Goal: Task Accomplishment & Management: Complete application form

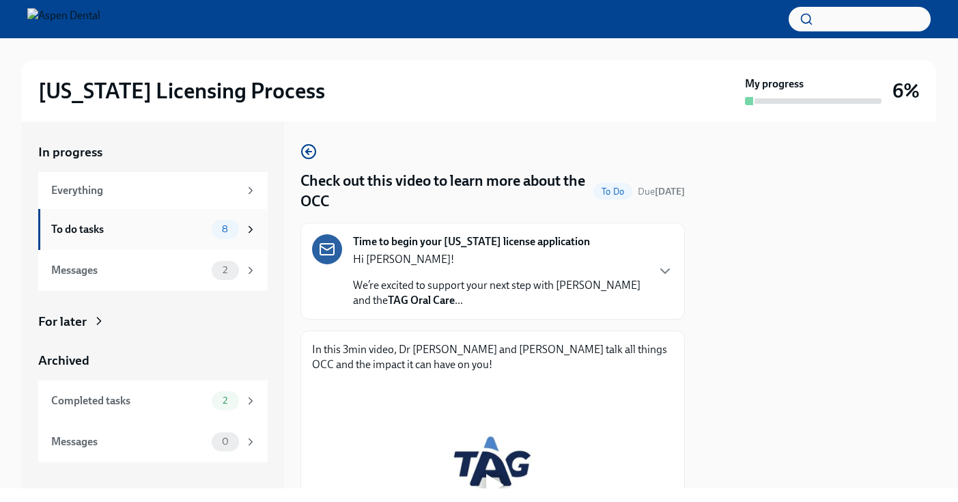
click at [258, 232] on div "To do tasks 8" at bounding box center [153, 229] width 230 height 41
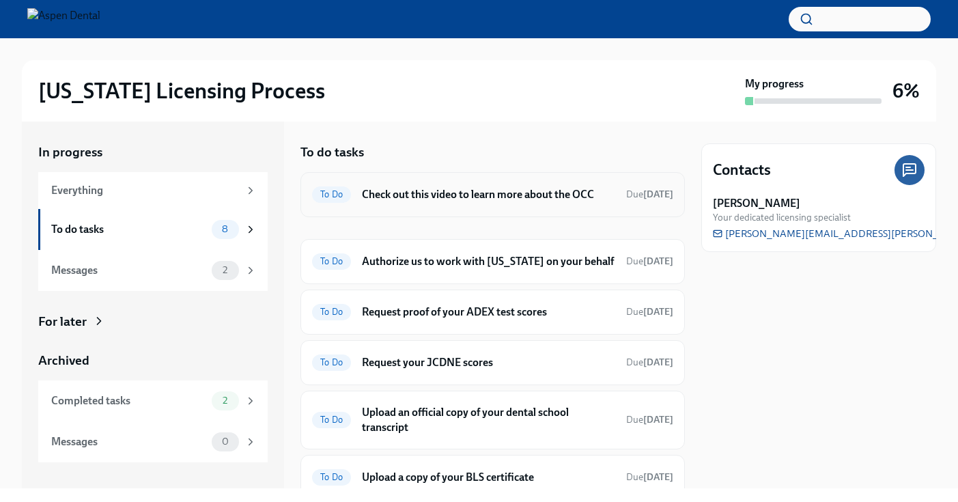
click at [534, 194] on h6 "Check out this video to learn more about the OCC" at bounding box center [488, 194] width 253 height 15
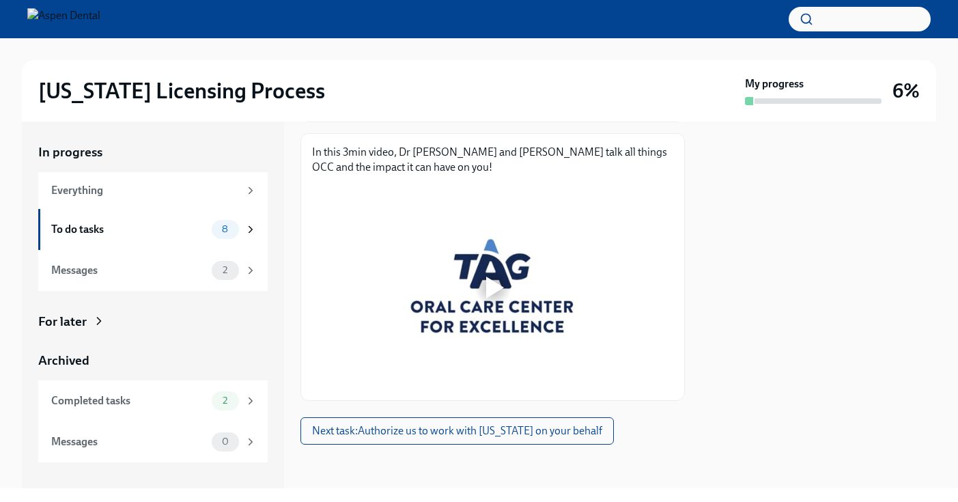
click at [498, 284] on div at bounding box center [495, 288] width 18 height 22
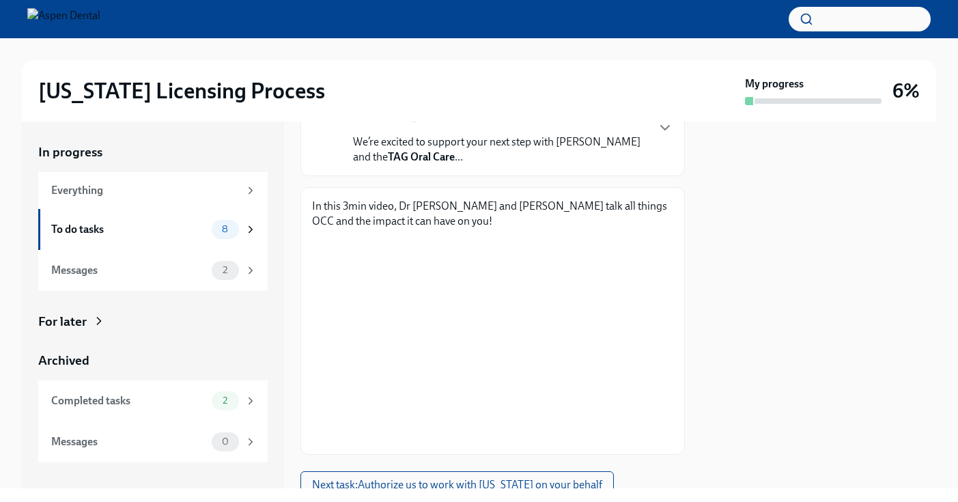
scroll to position [167, 0]
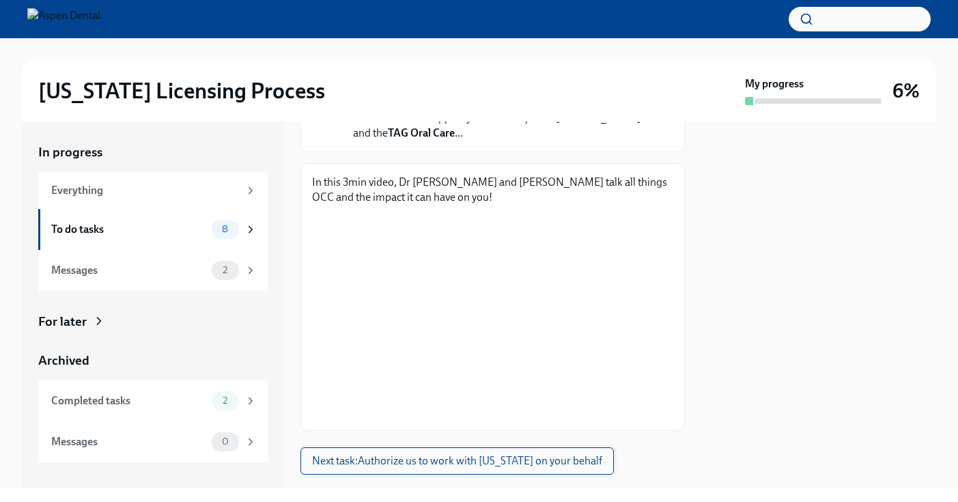
click at [460, 465] on span "Next task : Authorize us to work with [US_STATE] on your behalf" at bounding box center [457, 461] width 290 height 14
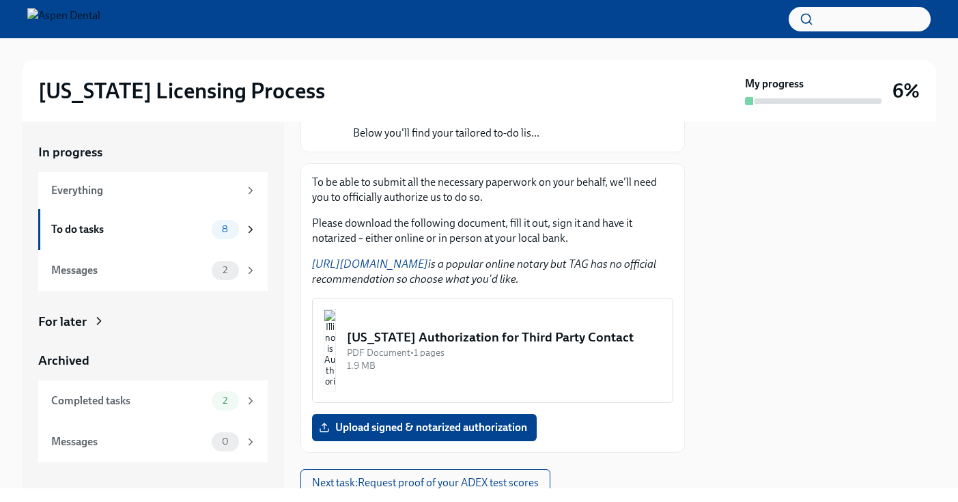
scroll to position [155, 0]
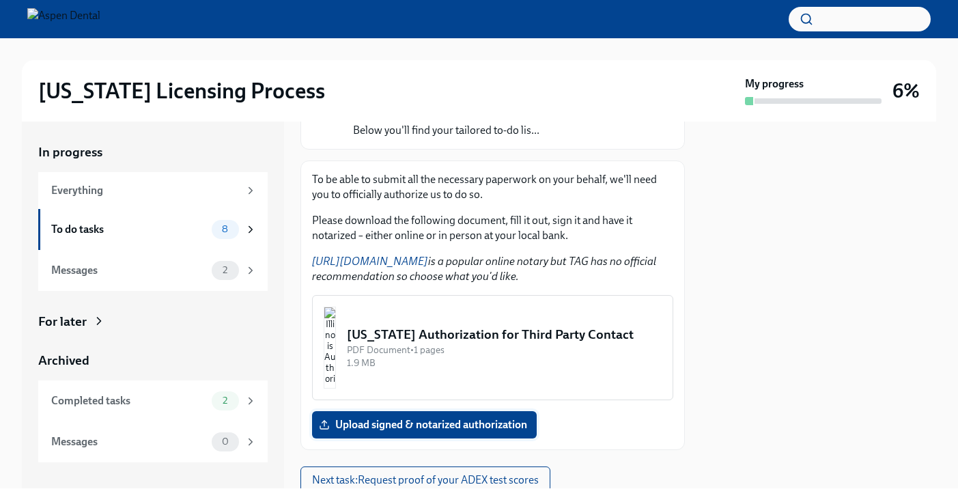
click at [471, 424] on span "Upload signed & notarized authorization" at bounding box center [425, 425] width 206 height 14
click at [0, 0] on input "Upload signed & notarized authorization" at bounding box center [0, 0] width 0 height 0
click at [566, 325] on button "[US_STATE] Authorization for Third Party Contact PDF Document • 1 pages 1.9 MB" at bounding box center [492, 347] width 361 height 105
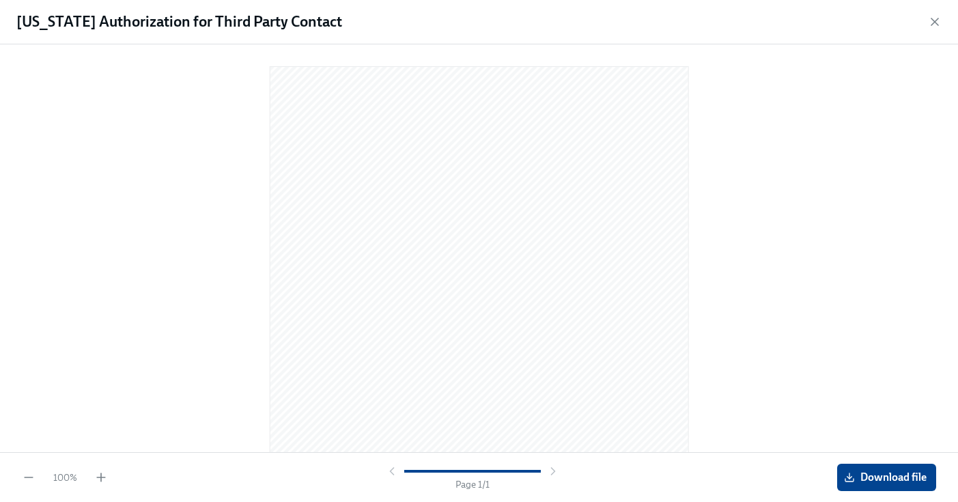
scroll to position [0, 0]
click at [913, 475] on span "Download file" at bounding box center [887, 478] width 80 height 14
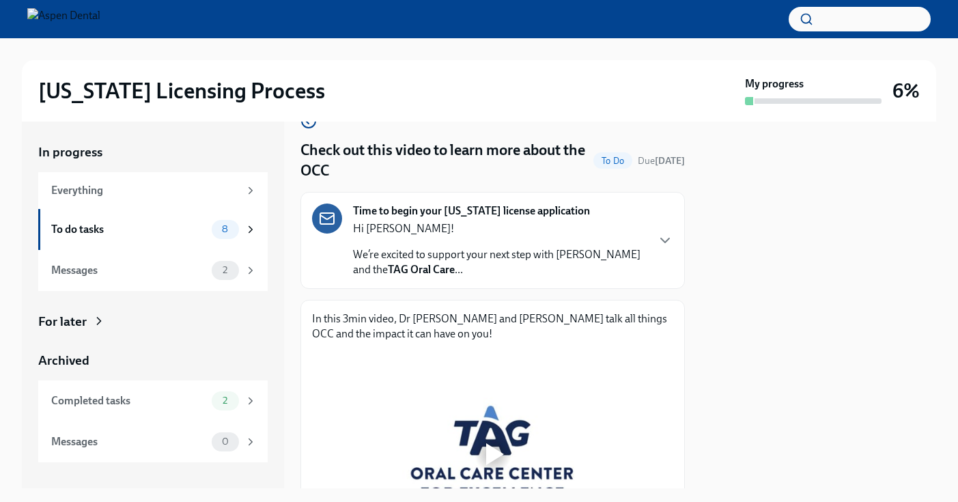
scroll to position [39, 0]
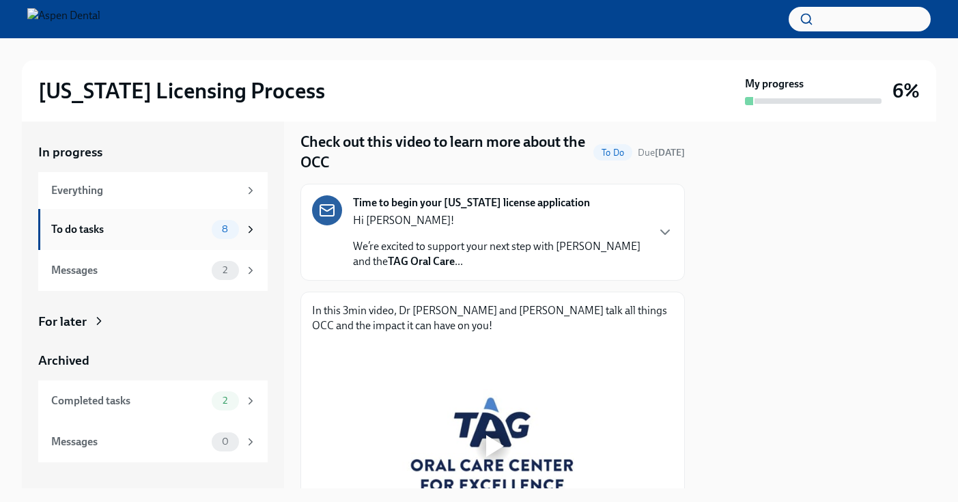
click at [251, 224] on icon at bounding box center [251, 229] width 12 height 12
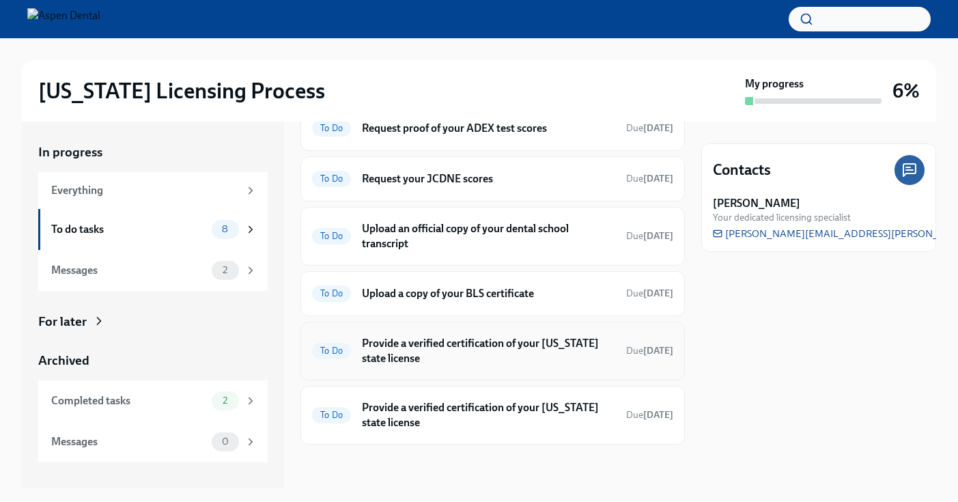
scroll to position [183, 0]
click at [508, 226] on h6 "Upload an official copy of your dental school transcript" at bounding box center [488, 237] width 253 height 30
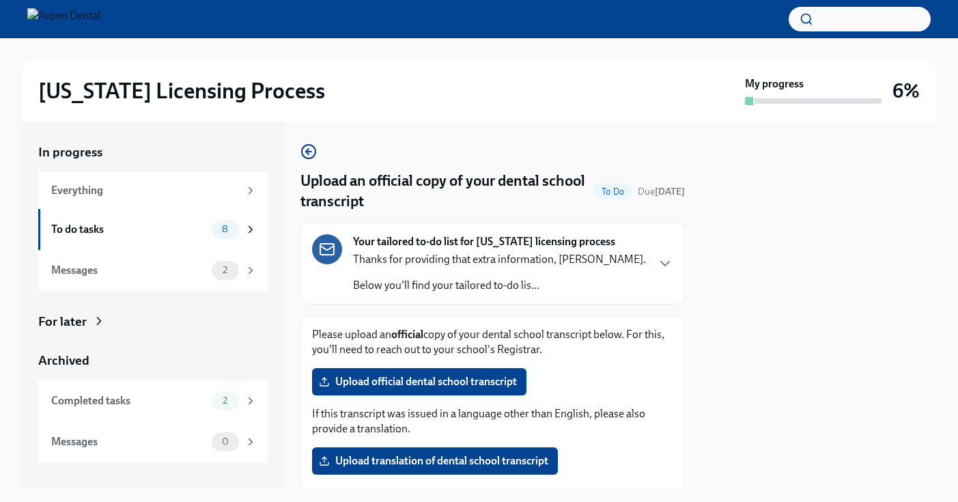
drag, startPoint x: 630, startPoint y: 333, endPoint x: 656, endPoint y: 350, distance: 31.1
click at [656, 350] on p "Please upload an official copy of your dental school transcript below. For this…" at bounding box center [492, 342] width 361 height 30
drag, startPoint x: 646, startPoint y: 348, endPoint x: 633, endPoint y: 332, distance: 21.3
click at [633, 332] on p "Please upload an official copy of your dental school transcript below. For this…" at bounding box center [492, 342] width 361 height 30
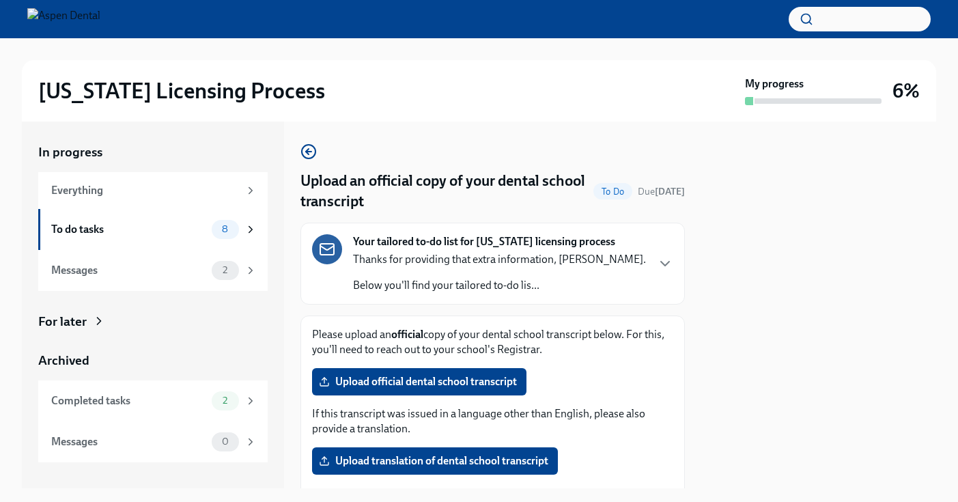
click at [633, 332] on p "Please upload an official copy of your dental school transcript below. For this…" at bounding box center [492, 342] width 361 height 30
click at [665, 255] on div "Your tailored to-do list for [US_STATE] licensing process Thanks for providing …" at bounding box center [492, 263] width 361 height 59
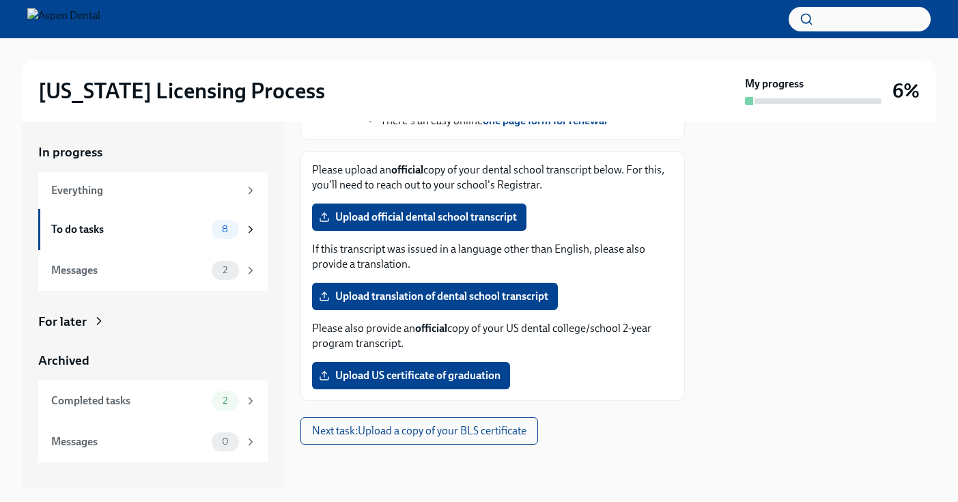
scroll to position [718, 0]
click at [258, 446] on div "Messages 0" at bounding box center [153, 442] width 230 height 41
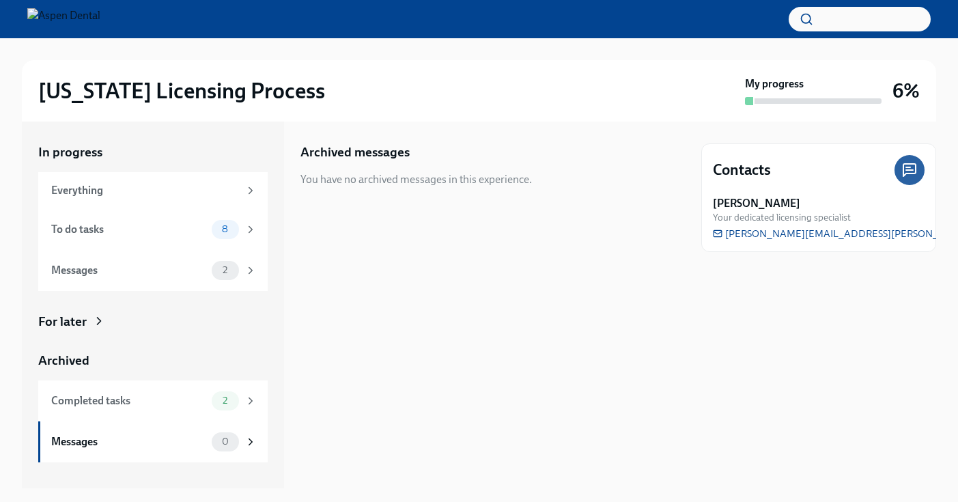
click at [912, 167] on icon at bounding box center [910, 170] width 16 height 16
click at [904, 175] on icon at bounding box center [910, 170] width 16 height 16
click at [907, 172] on icon at bounding box center [910, 170] width 16 height 16
click at [909, 165] on icon at bounding box center [910, 170] width 12 height 12
click at [730, 211] on span "Your dedicated licensing specialist" at bounding box center [782, 217] width 138 height 13
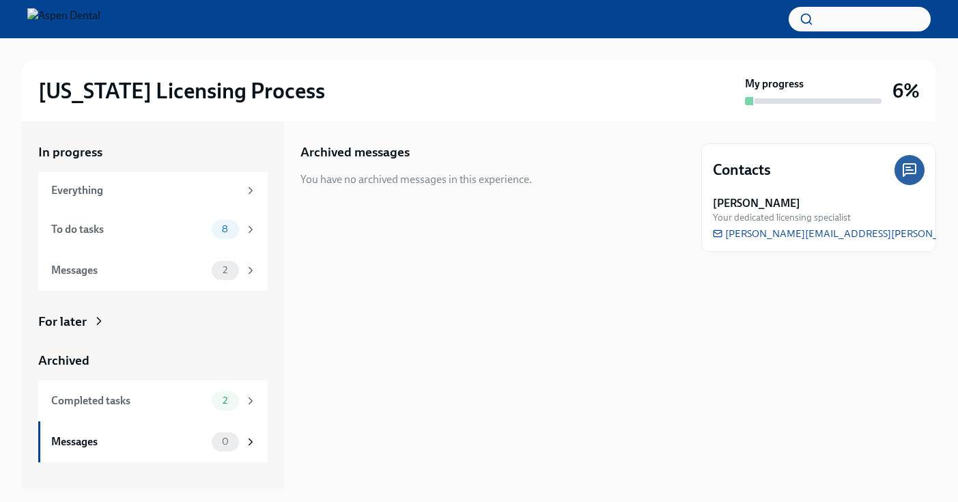
click at [743, 157] on div "Contacts" at bounding box center [819, 170] width 212 height 30
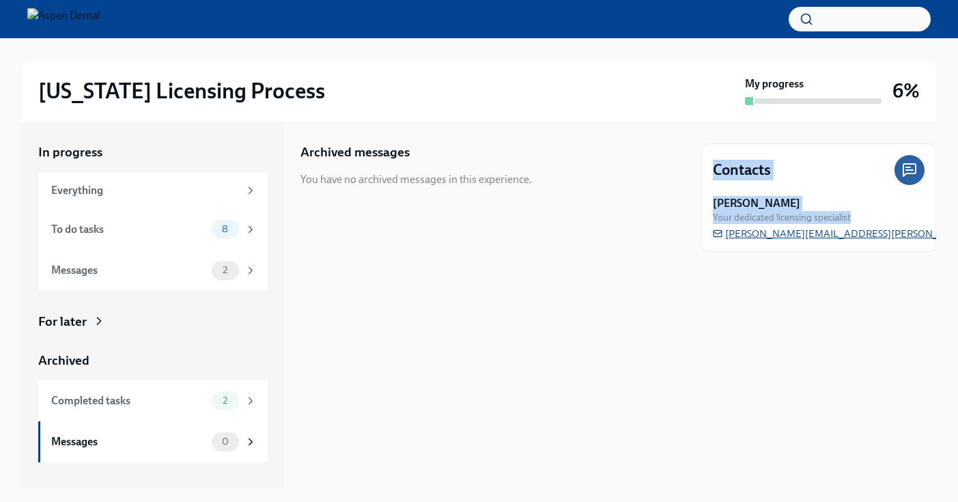
drag, startPoint x: 714, startPoint y: 170, endPoint x: 870, endPoint y: 232, distance: 168.1
click at [870, 232] on div "Contacts [PERSON_NAME] Your dedicated licensing specialist [PERSON_NAME][EMAIL_…" at bounding box center [819, 197] width 235 height 109
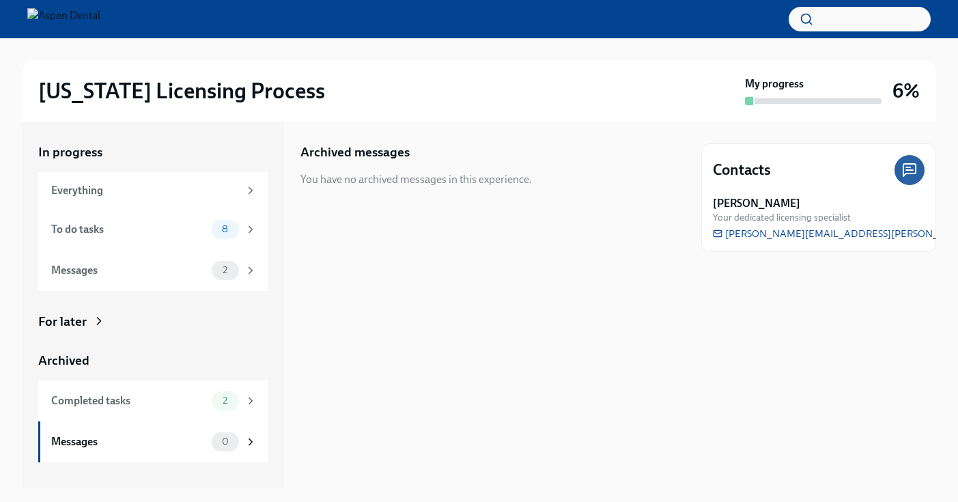
click at [890, 236] on div "[PERSON_NAME] Your dedicated licensing specialist [PERSON_NAME][EMAIL_ADDRESS][…" at bounding box center [819, 218] width 212 height 44
drag, startPoint x: 886, startPoint y: 234, endPoint x: 792, endPoint y: 232, distance: 94.3
click at [792, 232] on div "[PERSON_NAME] Your dedicated licensing specialist [PERSON_NAME][EMAIL_ADDRESS][…" at bounding box center [819, 218] width 212 height 44
click at [761, 232] on span "[PERSON_NAME][EMAIL_ADDRESS][PERSON_NAME][DOMAIN_NAME]" at bounding box center [883, 234] width 341 height 14
click at [255, 230] on icon at bounding box center [251, 229] width 12 height 12
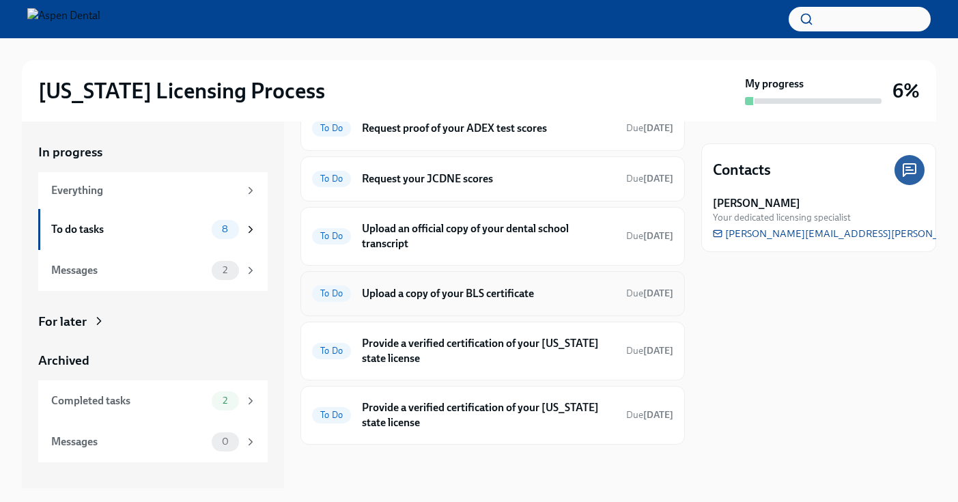
scroll to position [183, 0]
click at [531, 243] on h6 "Upload an official copy of your dental school transcript" at bounding box center [488, 237] width 253 height 30
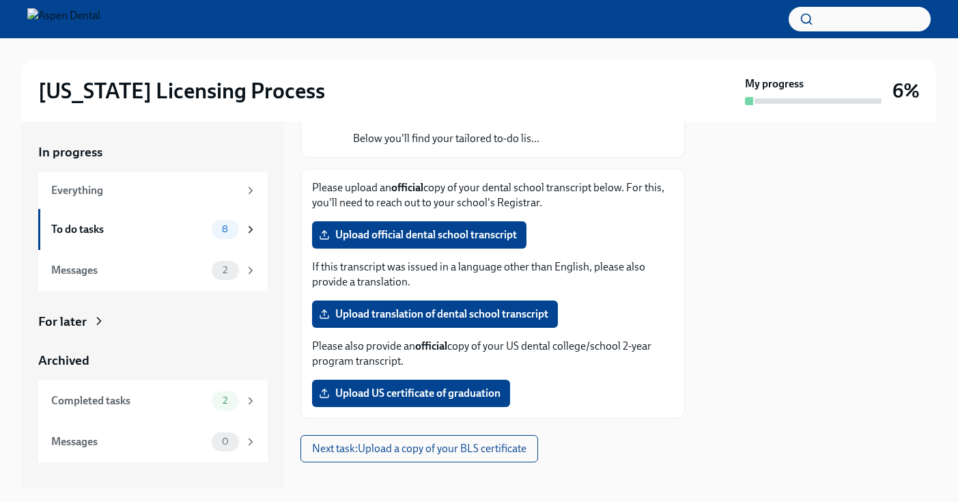
scroll to position [150, 0]
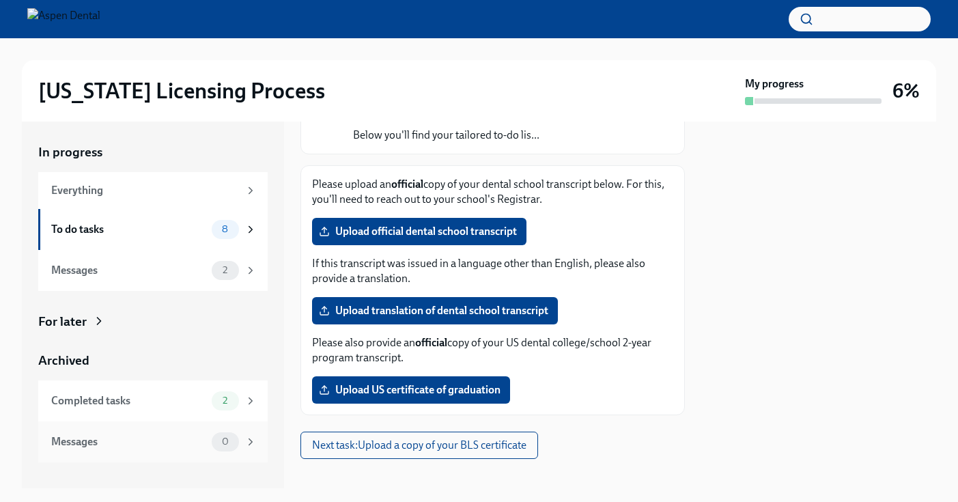
click at [108, 437] on div "Messages" at bounding box center [128, 441] width 155 height 15
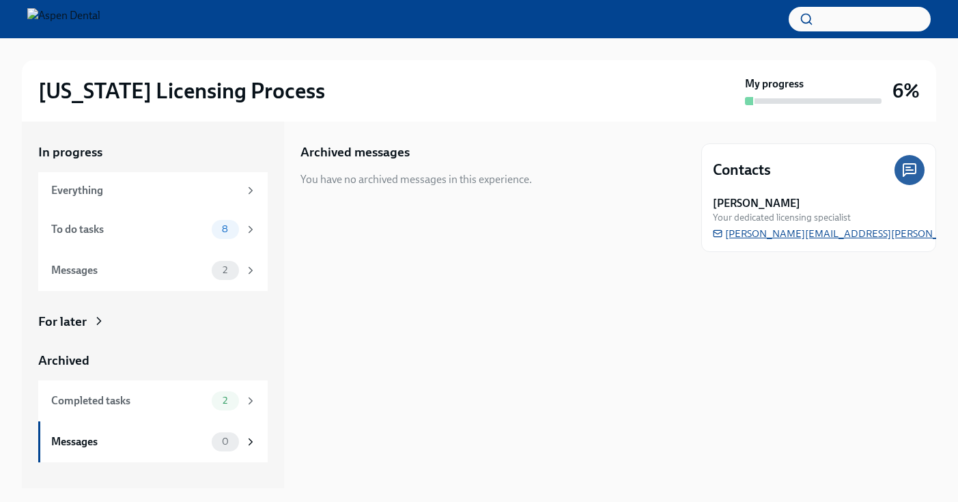
drag, startPoint x: 892, startPoint y: 240, endPoint x: 778, endPoint y: 238, distance: 114.1
click at [778, 238] on div "[PERSON_NAME] Your dedicated licensing specialist [PERSON_NAME][EMAIL_ADDRESS][…" at bounding box center [819, 218] width 212 height 44
click at [777, 236] on span "[PERSON_NAME][EMAIL_ADDRESS][PERSON_NAME][DOMAIN_NAME]" at bounding box center [883, 234] width 341 height 14
click at [243, 268] on div "2" at bounding box center [234, 270] width 45 height 19
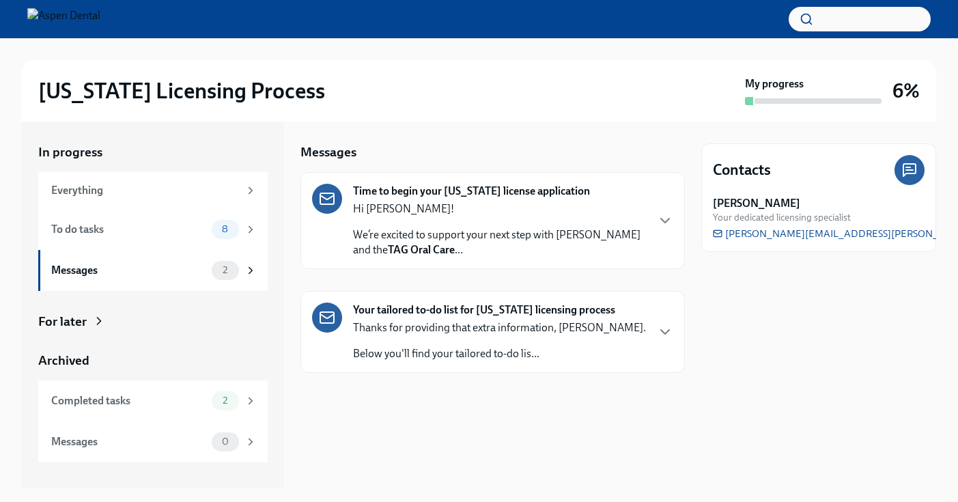
click at [436, 245] on strong "TAG Oral Care" at bounding box center [421, 249] width 67 height 13
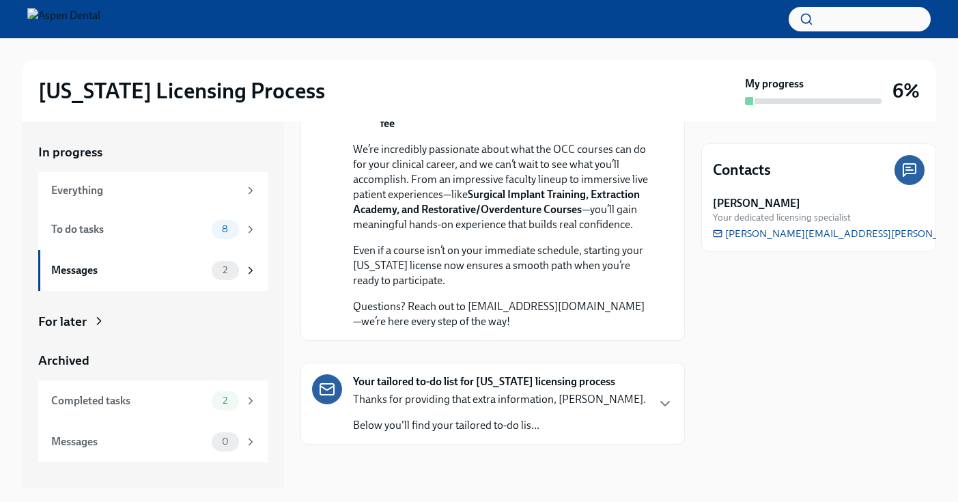
scroll to position [525, 0]
click at [665, 403] on icon "button" at bounding box center [665, 404] width 16 height 16
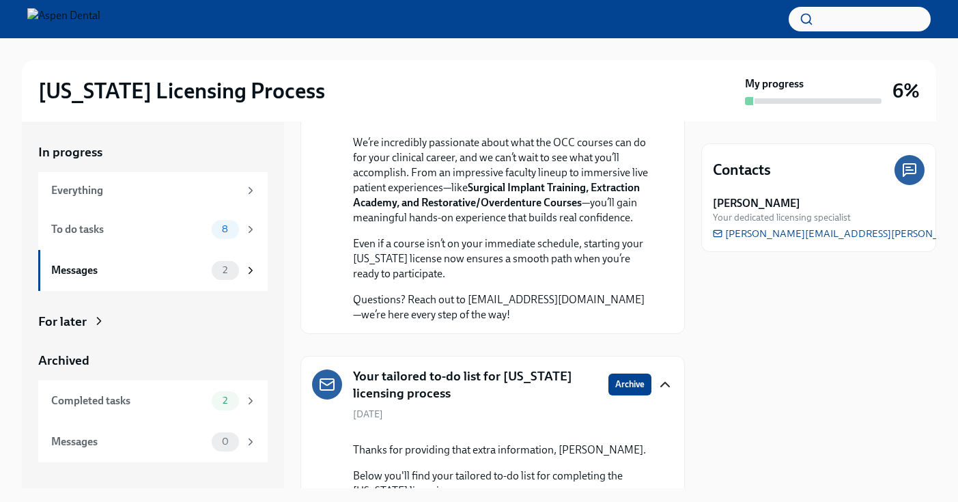
scroll to position [447, 0]
